Goal: Find specific page/section: Find specific page/section

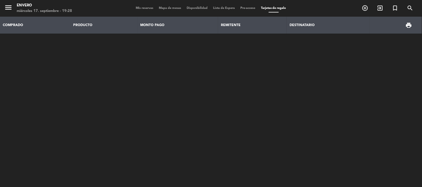
click at [171, 7] on span "Mapa de mesas" at bounding box center [170, 8] width 28 height 3
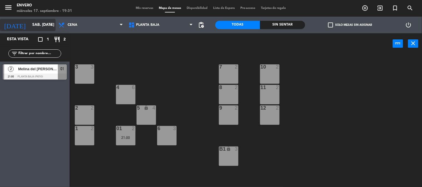
click at [48, 23] on icon "arrow_drop_down" at bounding box center [51, 25] width 7 height 7
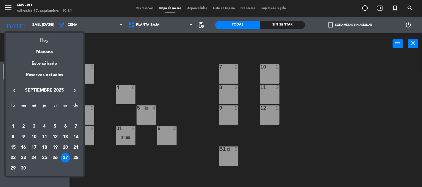
click at [45, 44] on div "Hoy" at bounding box center [45, 38] width 78 height 11
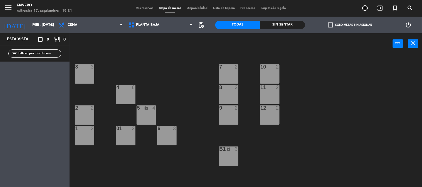
click at [184, 115] on div "3 3 7 2 10 2 4 6 8 2 11 2 2 2 5 lock 4 9 2 12 2 1 2 6 3 01 2 B1 lock 3" at bounding box center [248, 120] width 348 height 133
click at [29, 28] on input "mié. [DATE]" at bounding box center [55, 25] width 53 height 10
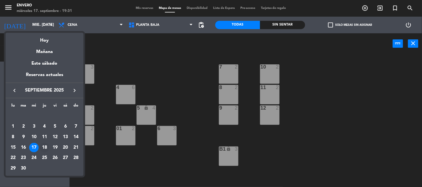
click at [42, 149] on div "18" at bounding box center [44, 147] width 9 height 9
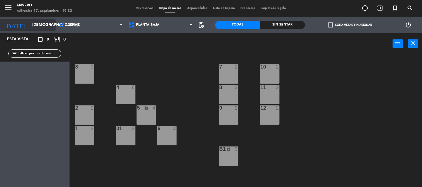
click at [35, 24] on input "[DEMOGRAPHIC_DATA] [DATE]" at bounding box center [55, 25] width 53 height 10
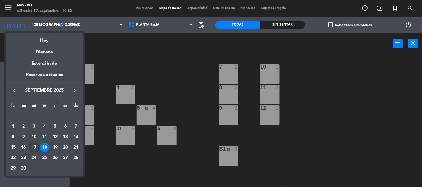
click at [34, 145] on div "17" at bounding box center [33, 147] width 9 height 9
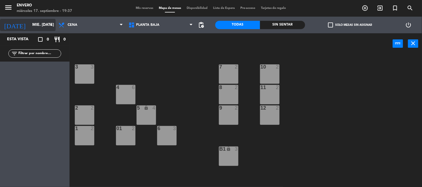
click at [29, 23] on input "mié. [DATE]" at bounding box center [55, 25] width 53 height 10
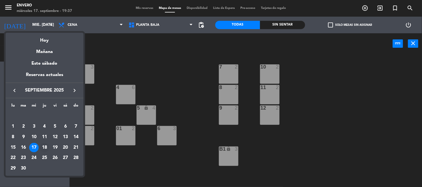
click at [45, 146] on div "18" at bounding box center [44, 147] width 9 height 9
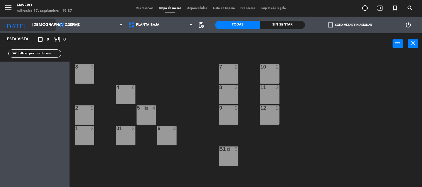
click at [42, 23] on input "[DEMOGRAPHIC_DATA] [DATE]" at bounding box center [55, 25] width 53 height 10
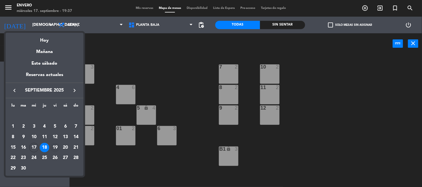
click at [54, 145] on div "19" at bounding box center [54, 147] width 9 height 9
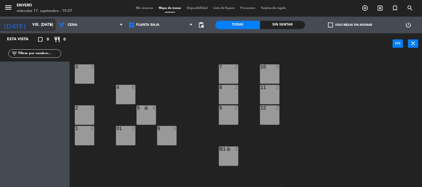
click at [41, 26] on input "vie. [DATE]" at bounding box center [55, 25] width 53 height 10
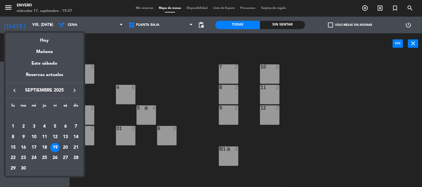
click at [64, 149] on div "20" at bounding box center [65, 147] width 9 height 9
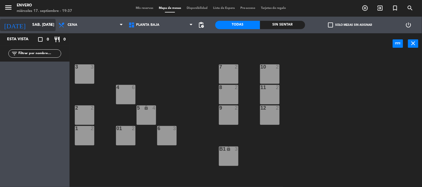
click at [39, 29] on input "sáb. [DATE]" at bounding box center [55, 25] width 53 height 10
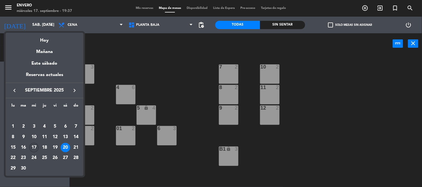
click at [35, 147] on div "17" at bounding box center [33, 147] width 9 height 9
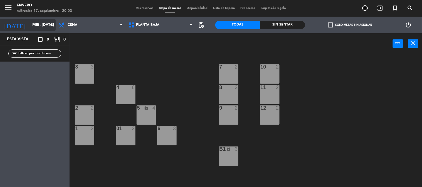
click at [34, 27] on input "mié. [DATE]" at bounding box center [55, 25] width 53 height 10
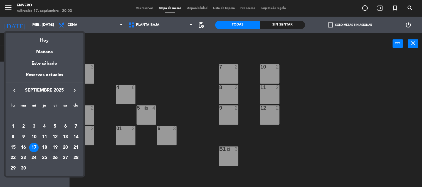
click at [57, 146] on div "19" at bounding box center [54, 147] width 9 height 9
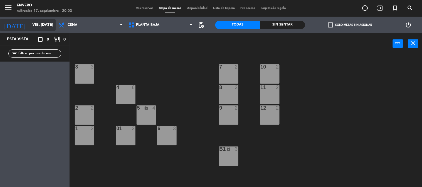
click at [46, 24] on input "vie. [DATE]" at bounding box center [55, 25] width 53 height 10
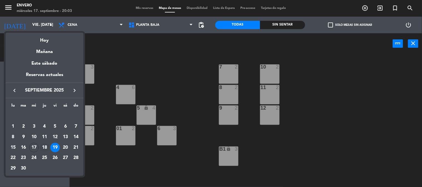
click at [46, 150] on div "18" at bounding box center [44, 147] width 9 height 9
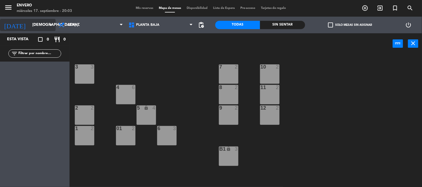
click at [44, 24] on input "[DEMOGRAPHIC_DATA] [DATE]" at bounding box center [55, 25] width 53 height 10
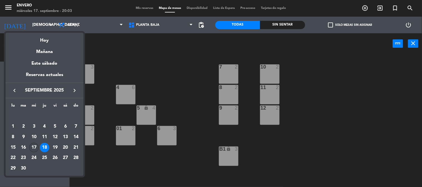
click at [35, 148] on div "17" at bounding box center [33, 147] width 9 height 9
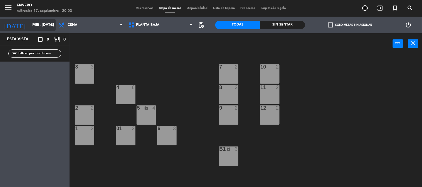
click at [45, 24] on input "mié. [DATE]" at bounding box center [55, 25] width 53 height 10
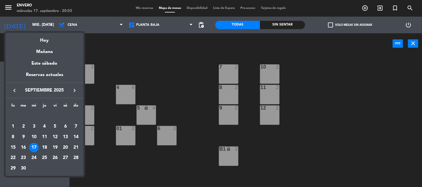
click at [64, 148] on div "20" at bounding box center [65, 147] width 9 height 9
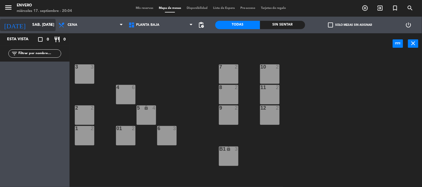
click at [42, 23] on input "sáb. [DATE]" at bounding box center [55, 25] width 53 height 10
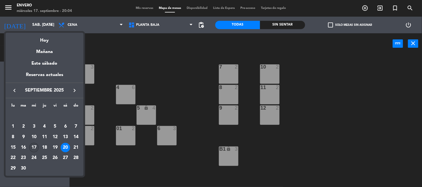
click at [34, 148] on div "17" at bounding box center [33, 147] width 9 height 9
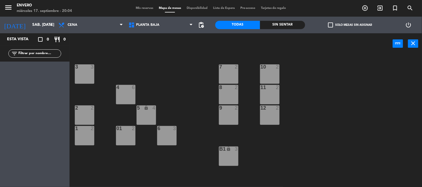
type input "mié. [DATE]"
